Goal: Task Accomplishment & Management: Manage account settings

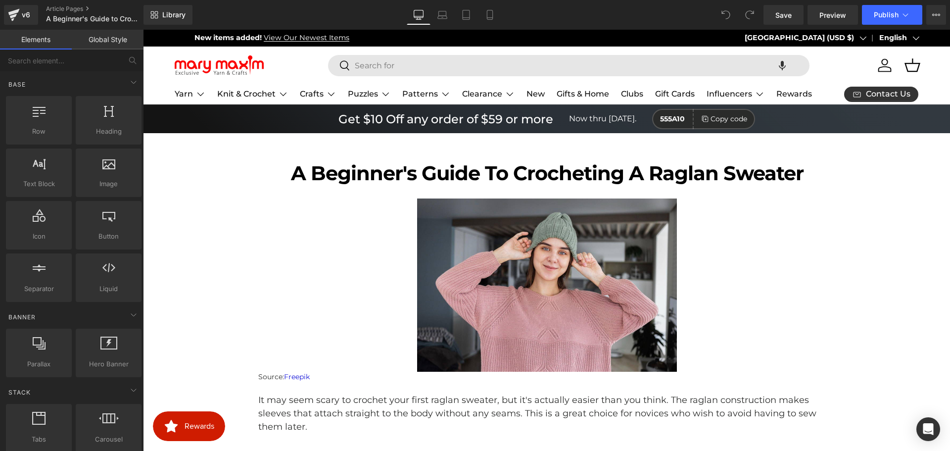
scroll to position [0, 587]
click at [929, 13] on button "View Live Page View with current Template Save Template to Library Schedule Pub…" at bounding box center [936, 15] width 20 height 20
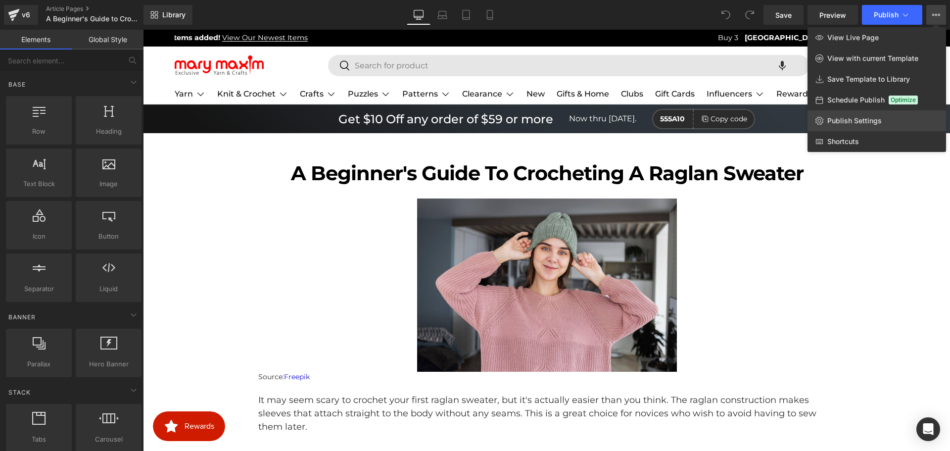
click at [857, 121] on span "Publish Settings" at bounding box center [854, 120] width 54 height 9
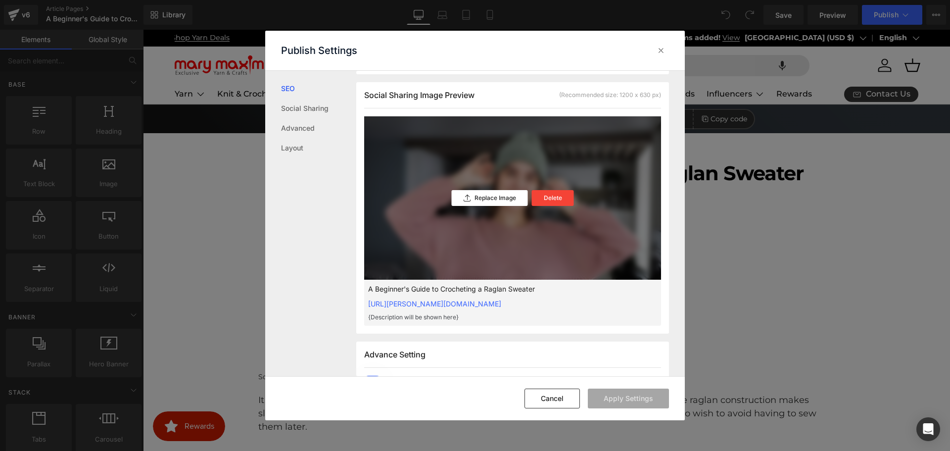
scroll to position [0, 0]
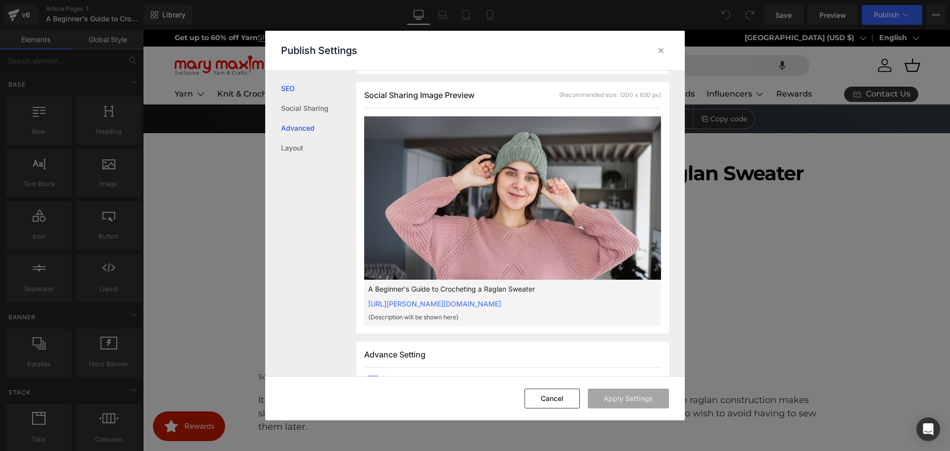
click at [300, 127] on link "Advanced" at bounding box center [318, 128] width 75 height 20
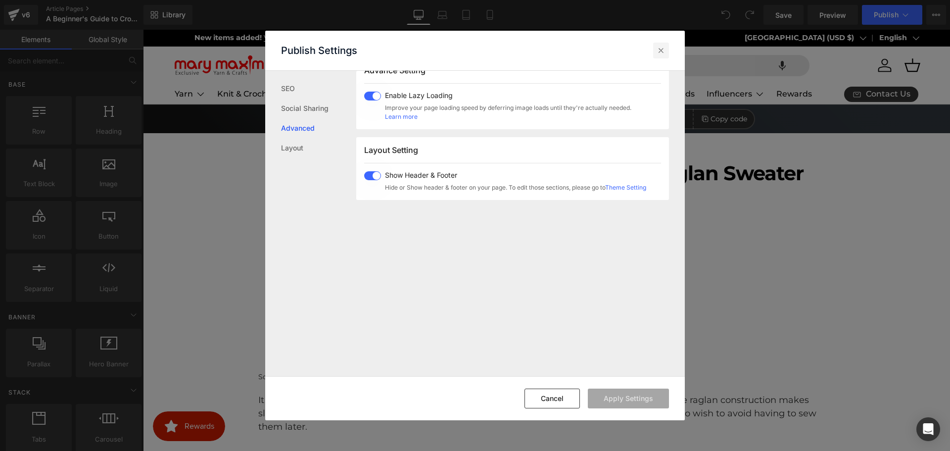
scroll to position [0, 587]
click at [291, 148] on link "Layout" at bounding box center [318, 148] width 75 height 20
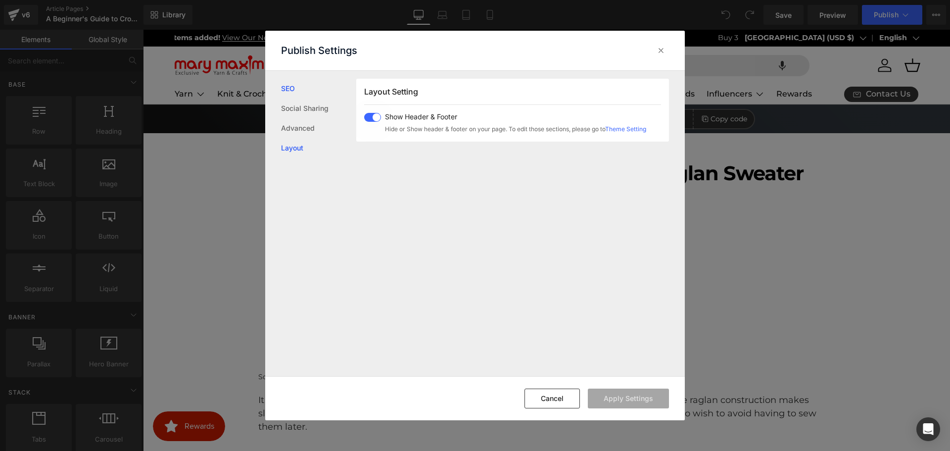
click at [294, 88] on link "SEO" at bounding box center [318, 89] width 75 height 20
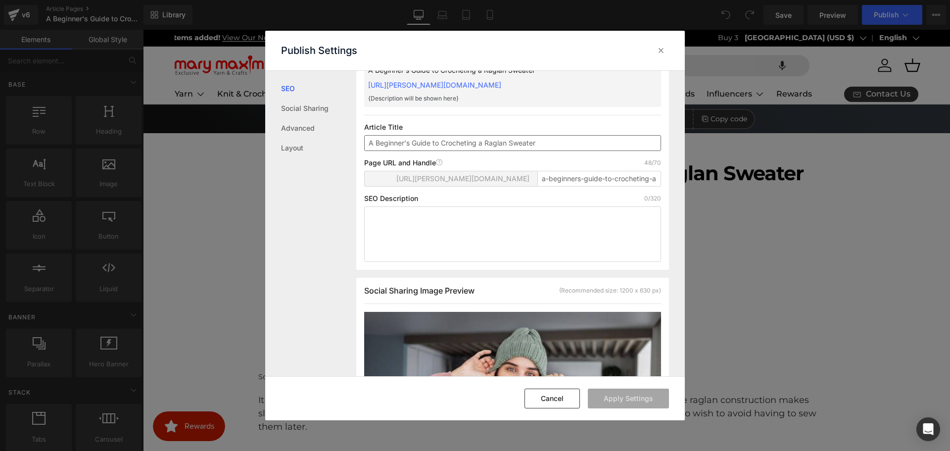
scroll to position [0, 0]
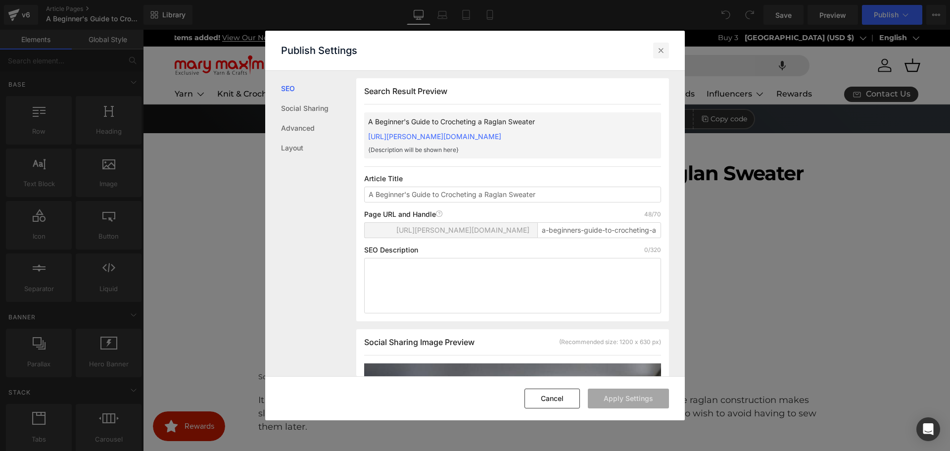
drag, startPoint x: 665, startPoint y: 51, endPoint x: 521, endPoint y: 22, distance: 146.4
click at [665, 51] on icon at bounding box center [661, 51] width 10 height 10
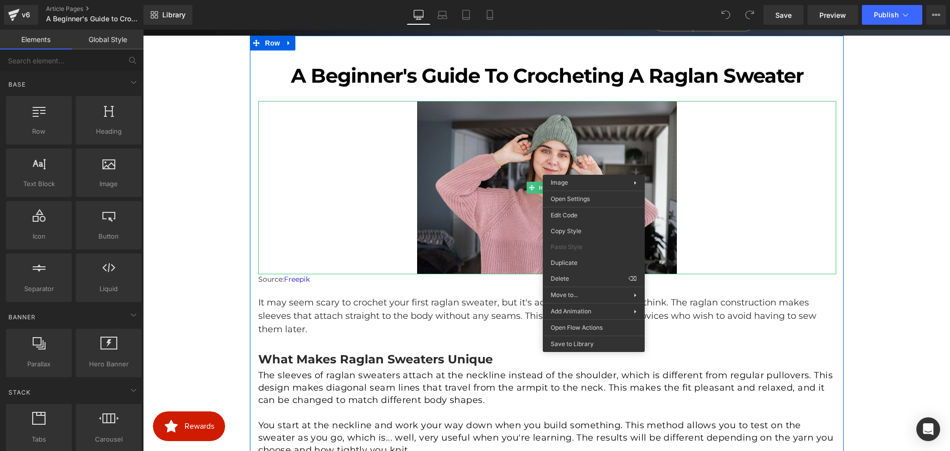
scroll to position [99, 0]
